Goal: Information Seeking & Learning: Learn about a topic

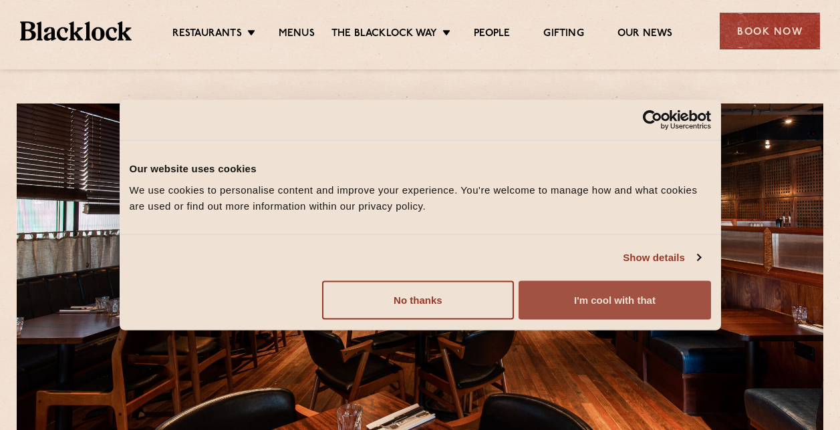
click at [628, 304] on button "I'm cool with that" at bounding box center [614, 300] width 192 height 39
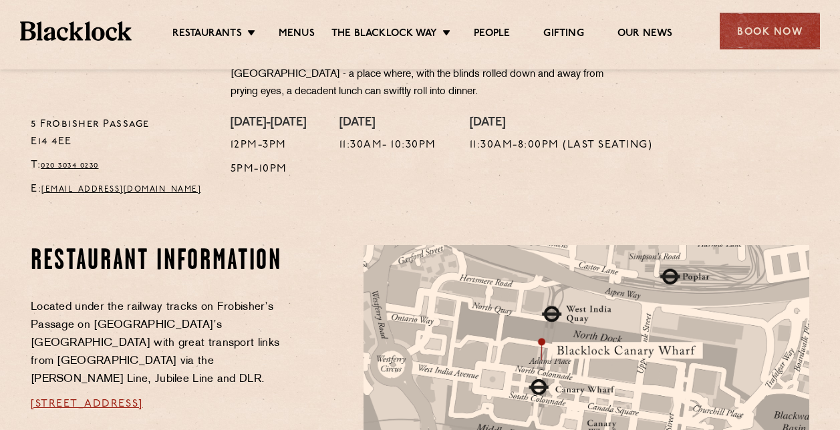
scroll to position [534, 0]
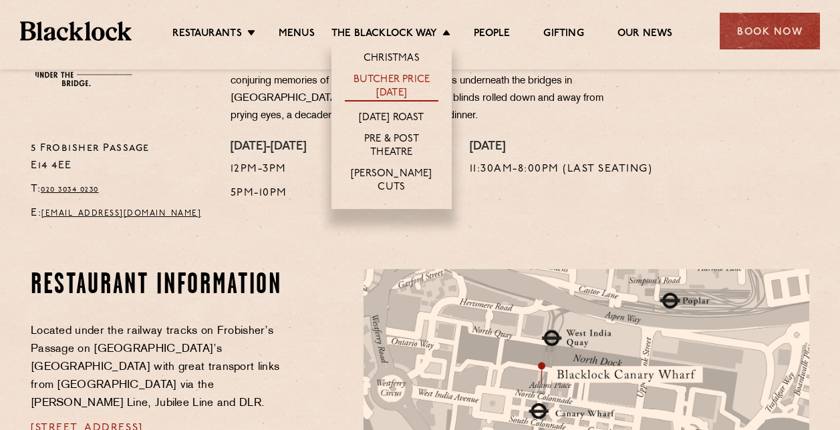
click at [392, 87] on link "Butcher Price [DATE]" at bounding box center [392, 87] width 94 height 28
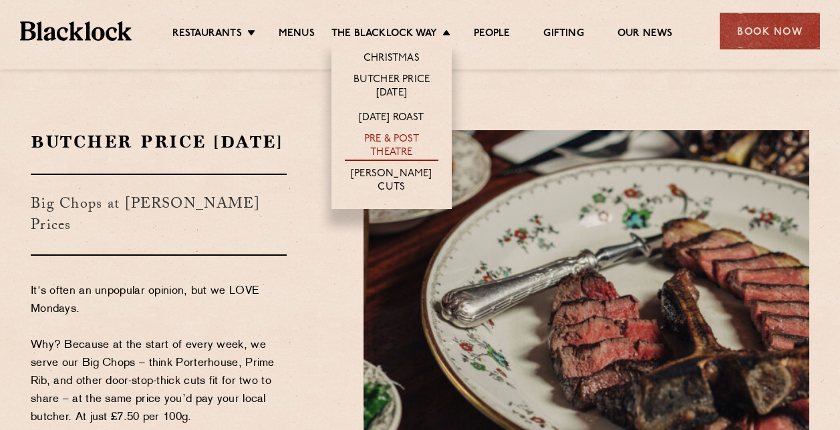
click at [390, 143] on link "Pre & Post Theatre" at bounding box center [392, 147] width 94 height 28
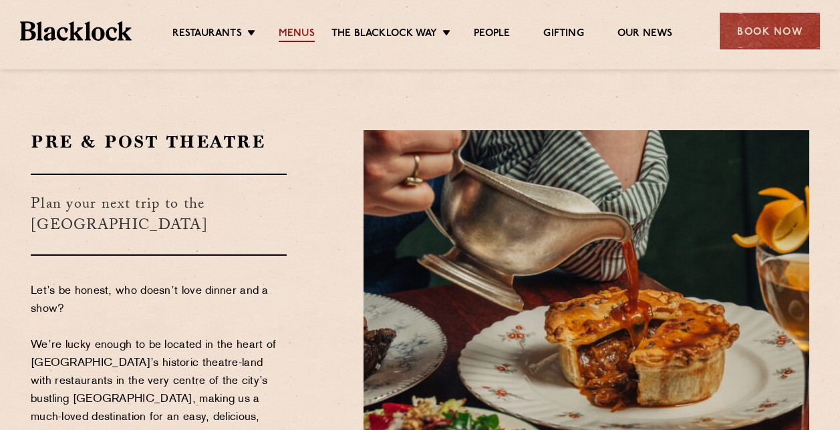
click at [287, 31] on link "Menus" at bounding box center [297, 34] width 36 height 15
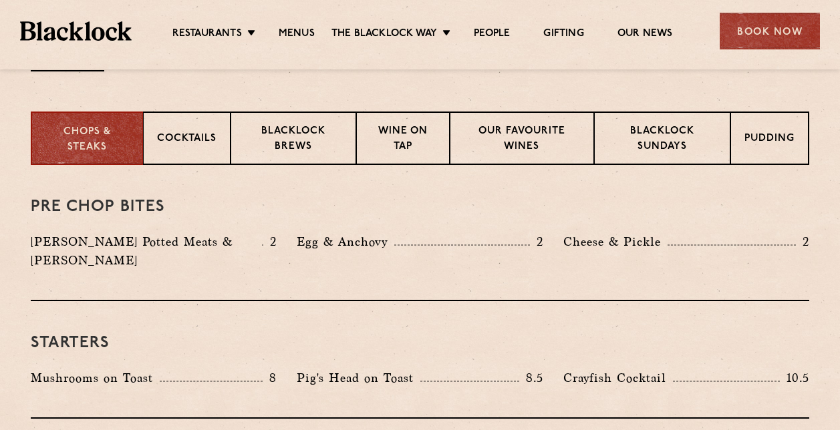
scroll to position [468, 0]
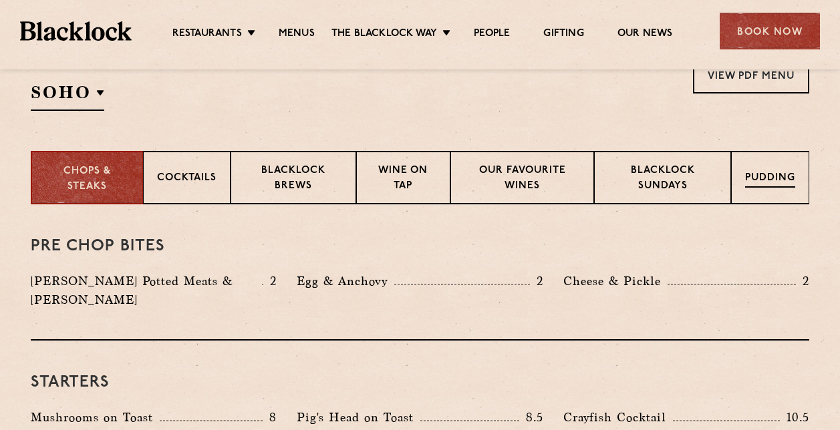
click at [783, 178] on p "Pudding" at bounding box center [770, 179] width 50 height 17
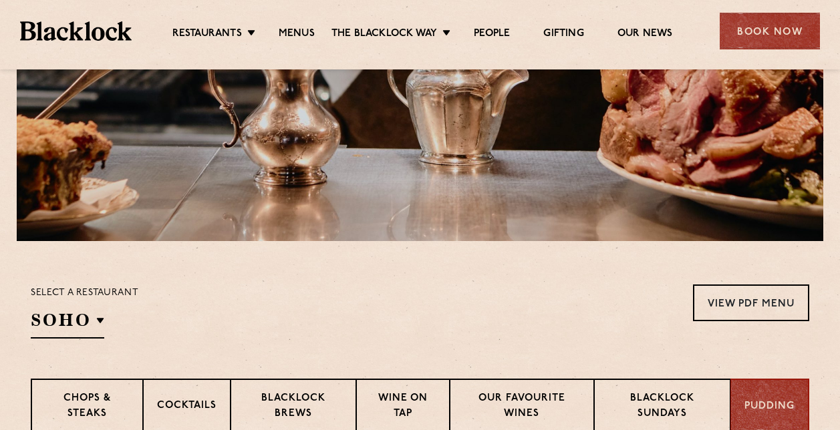
scroll to position [134, 0]
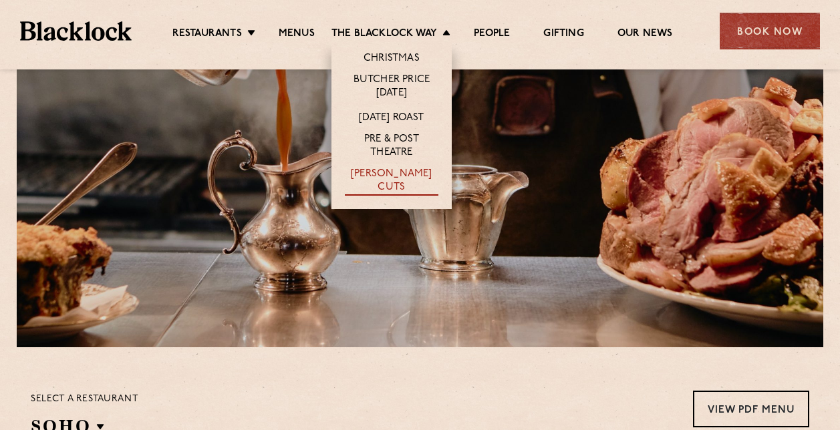
click at [385, 170] on link "[PERSON_NAME] Cuts" at bounding box center [392, 182] width 94 height 28
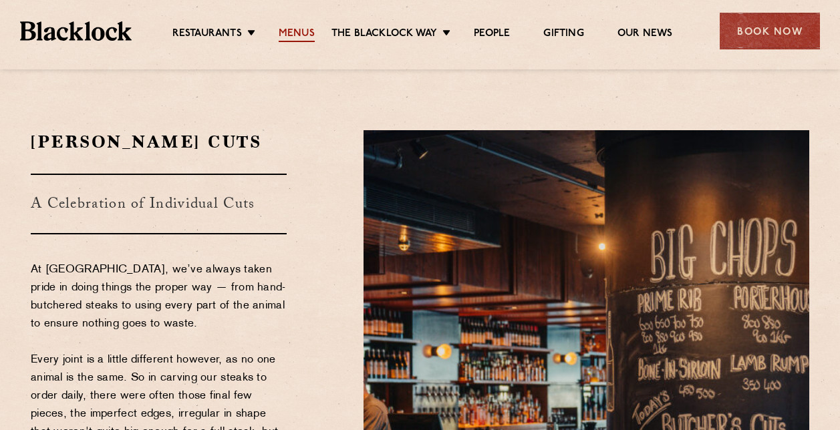
click at [282, 33] on link "Menus" at bounding box center [297, 34] width 36 height 15
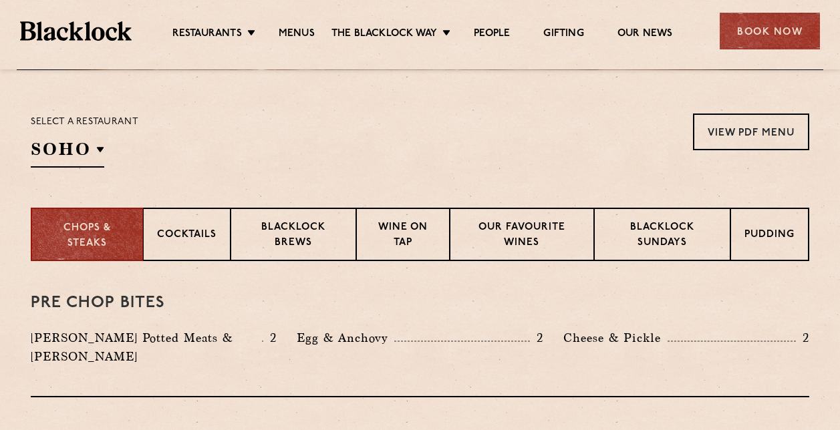
scroll to position [468, 0]
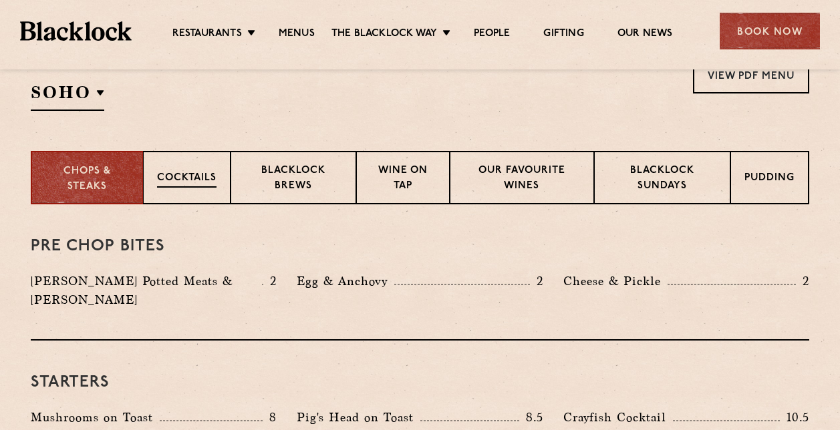
click at [198, 176] on p "Cocktails" at bounding box center [186, 179] width 59 height 17
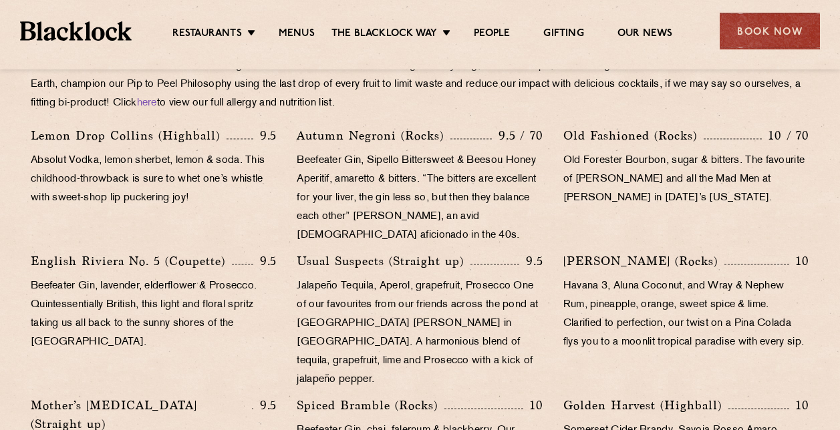
scroll to position [802, 0]
